Goal: Information Seeking & Learning: Check status

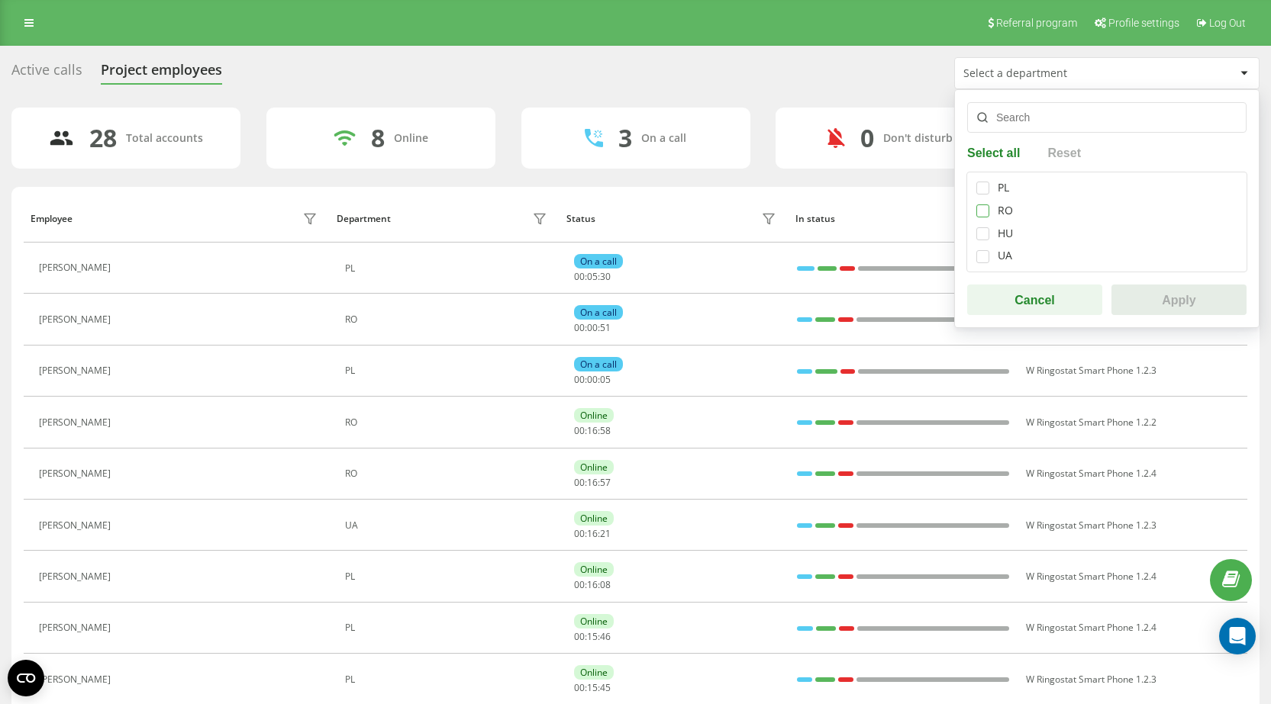
click at [983, 205] on label at bounding box center [982, 205] width 13 height 0
checkbox input "true"
click at [1152, 287] on button "Apply" at bounding box center [1178, 300] width 135 height 31
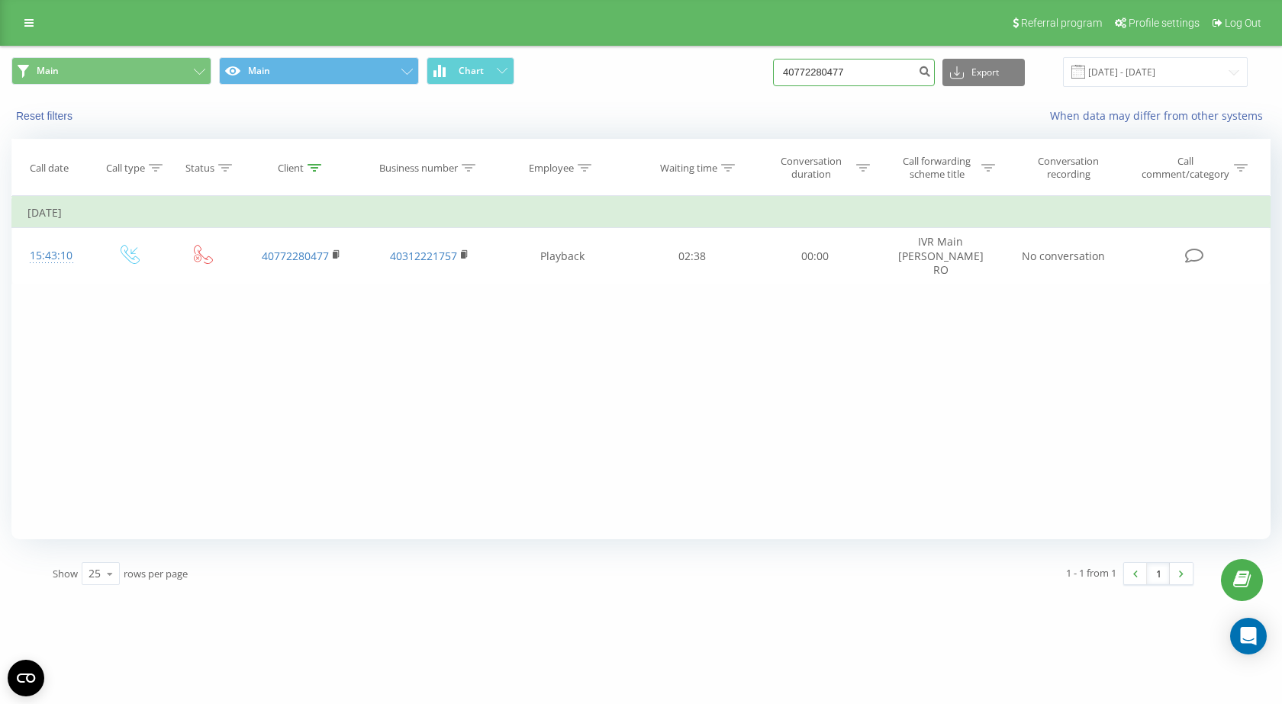
drag, startPoint x: 0, startPoint y: 0, endPoint x: 584, endPoint y: 60, distance: 586.9
click at [584, 60] on div "Main Main Chart 40772280477 Export .csv .xls .xlsx [DATE] - [DATE]" at bounding box center [640, 72] width 1259 height 30
paste input "0720684573"
type input "0720684573"
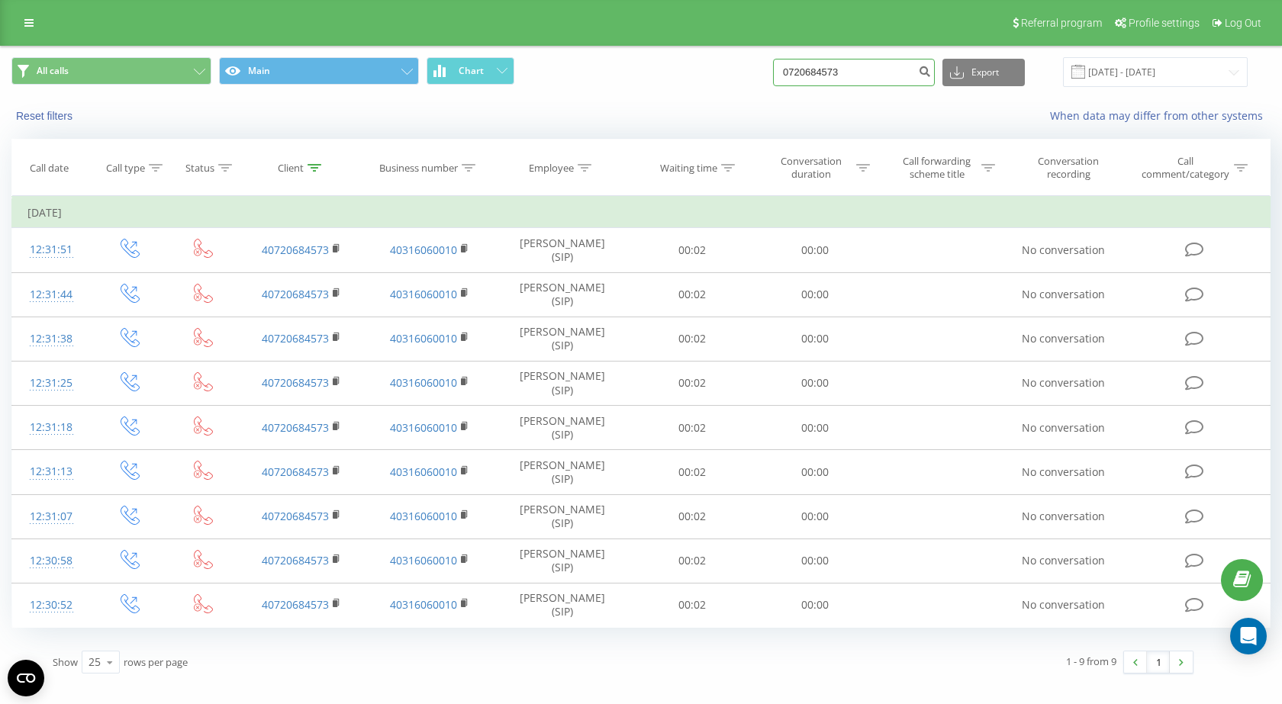
click at [811, 78] on input "0720684573" at bounding box center [854, 72] width 162 height 27
paste input "62830412"
type input "0762830412"
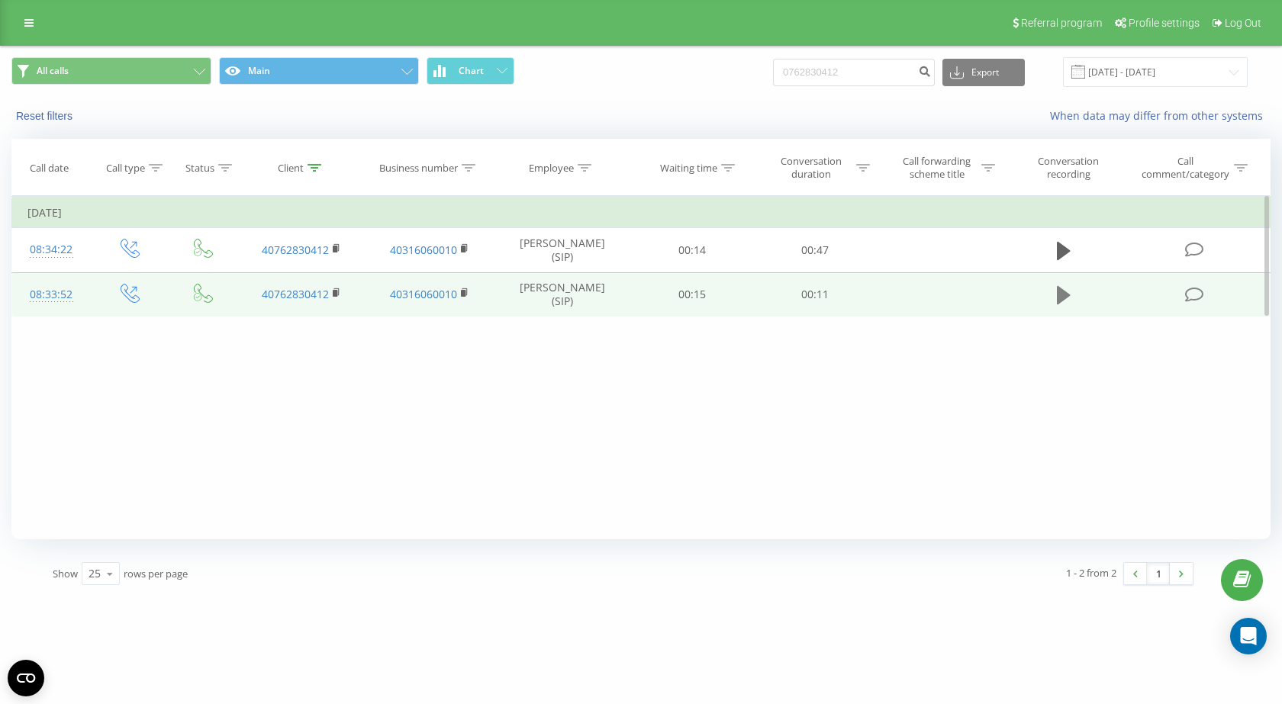
click at [1062, 292] on icon at bounding box center [1064, 295] width 14 height 18
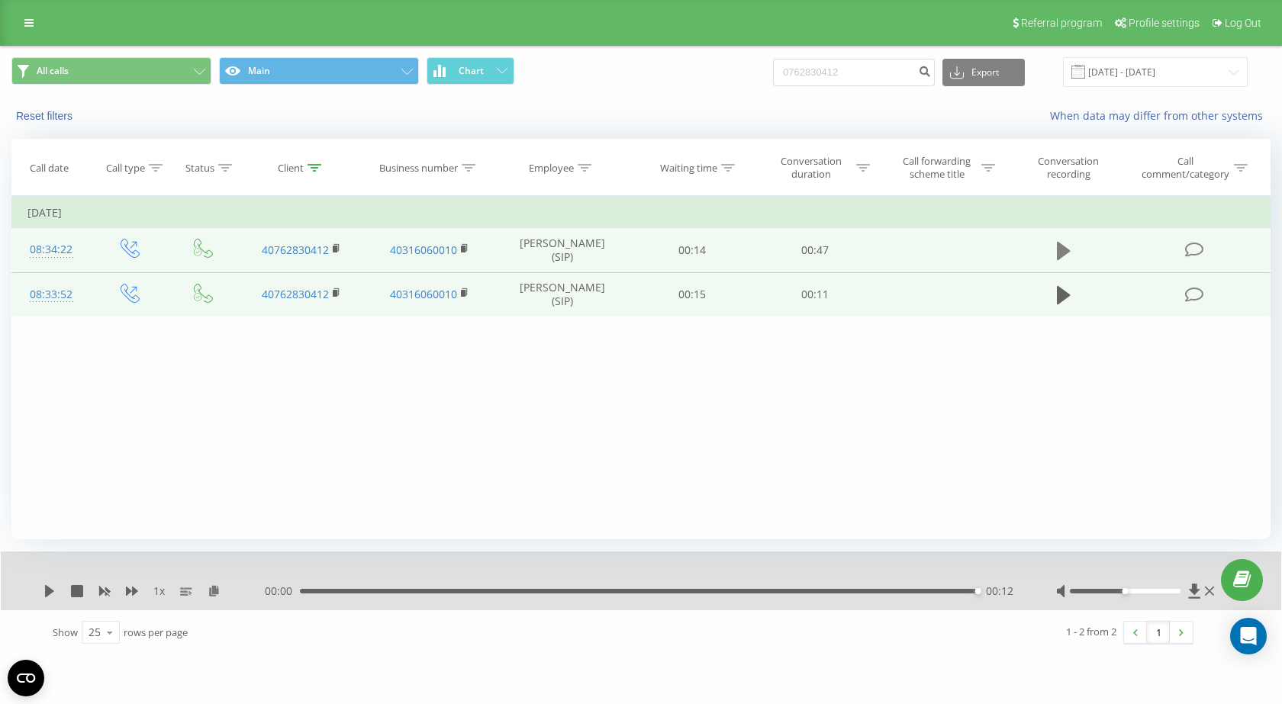
click at [1069, 247] on icon at bounding box center [1064, 250] width 14 height 21
click at [51, 584] on div "1 x" at bounding box center [154, 591] width 221 height 15
click at [51, 590] on icon at bounding box center [50, 591] width 12 height 12
click at [820, 76] on input "0762830412" at bounding box center [854, 72] width 162 height 27
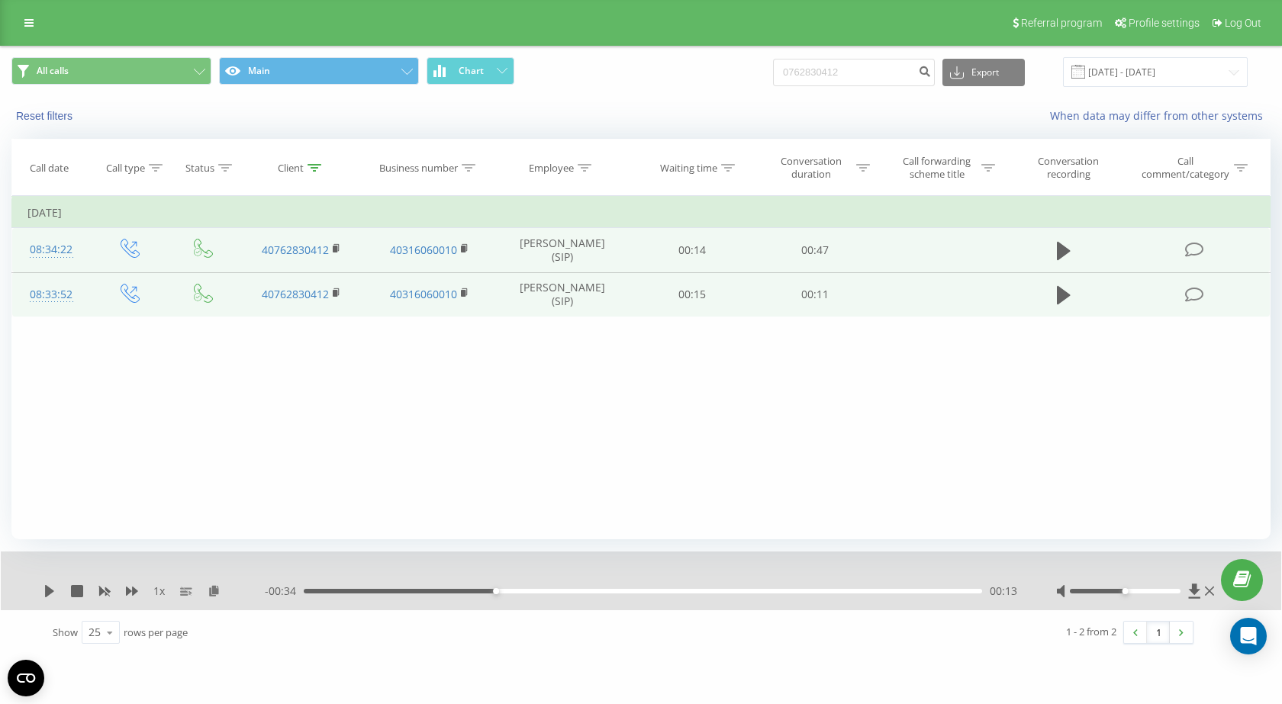
click at [186, 118] on div "Reset filters" at bounding box center [241, 115] width 480 height 15
